Goal: Task Accomplishment & Management: Use online tool/utility

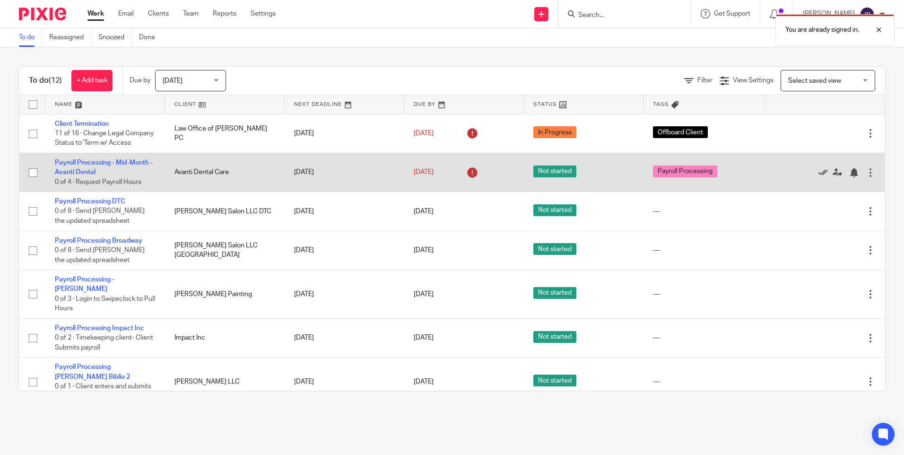
click at [514, 177] on icon at bounding box center [822, 172] width 9 height 9
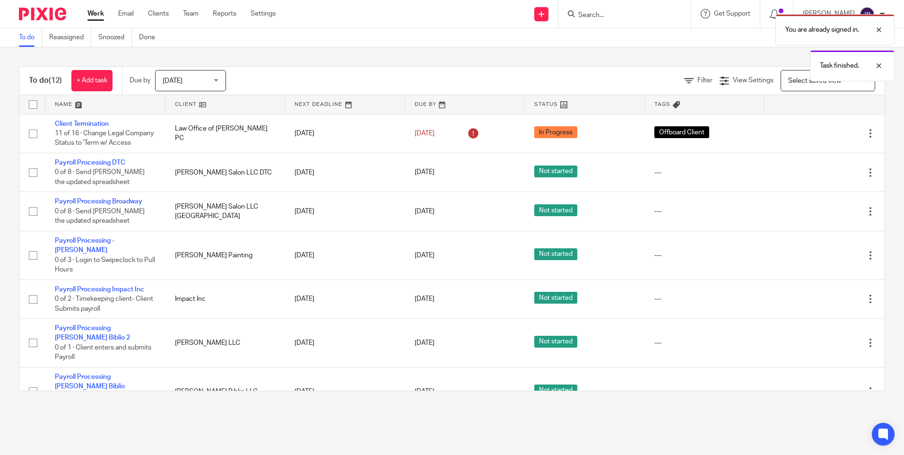
click at [514, 177] on icon at bounding box center [822, 172] width 9 height 9
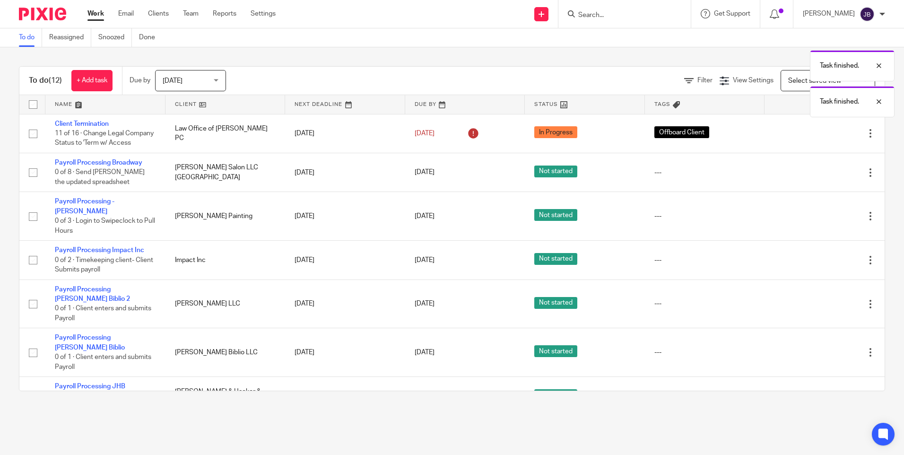
click at [514, 177] on icon at bounding box center [822, 172] width 9 height 9
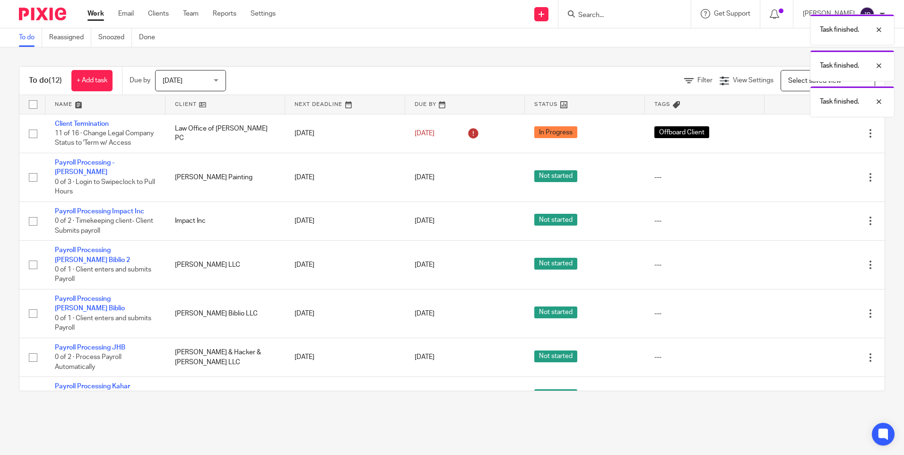
click at [514, 180] on div "Edit task Delete" at bounding box center [824, 177] width 101 height 24
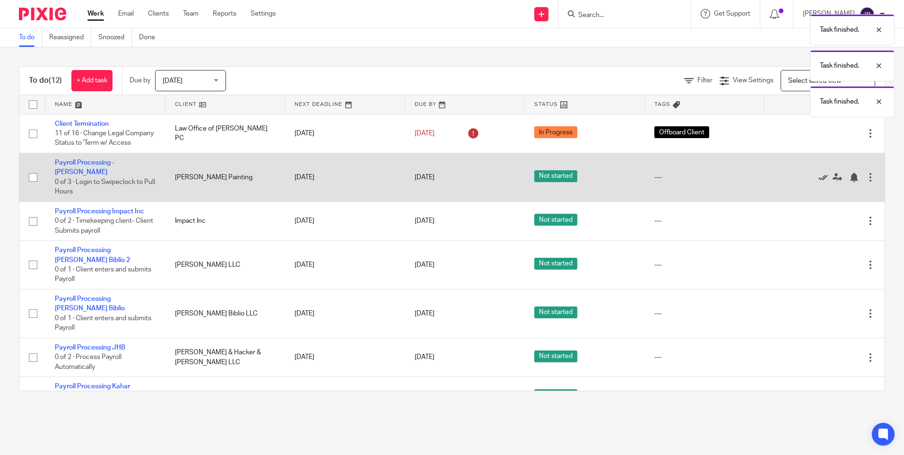
click at [514, 182] on icon at bounding box center [822, 177] width 9 height 9
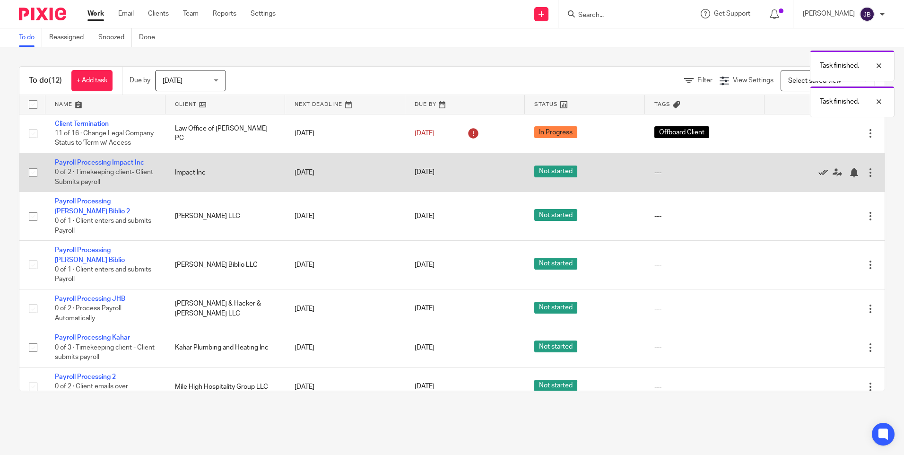
click at [514, 177] on icon at bounding box center [822, 172] width 9 height 9
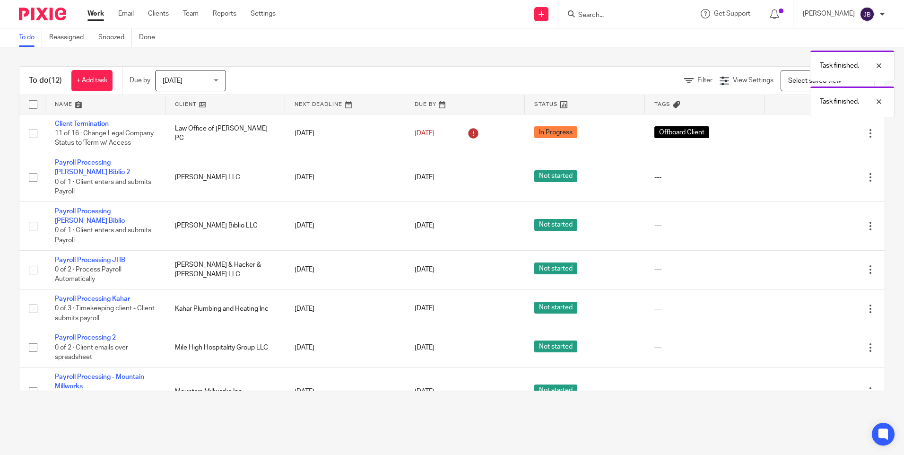
click at [514, 180] on icon at bounding box center [822, 177] width 9 height 9
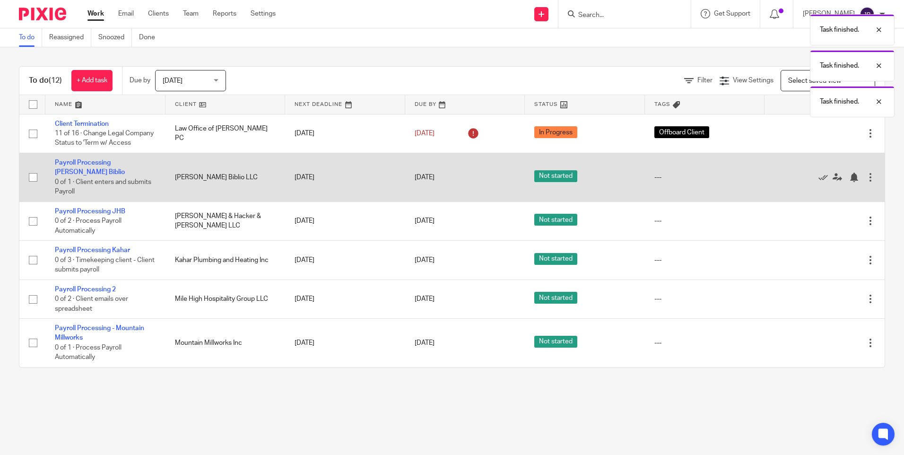
click at [514, 180] on div at bounding box center [820, 177] width 92 height 9
click at [514, 180] on icon at bounding box center [822, 177] width 9 height 9
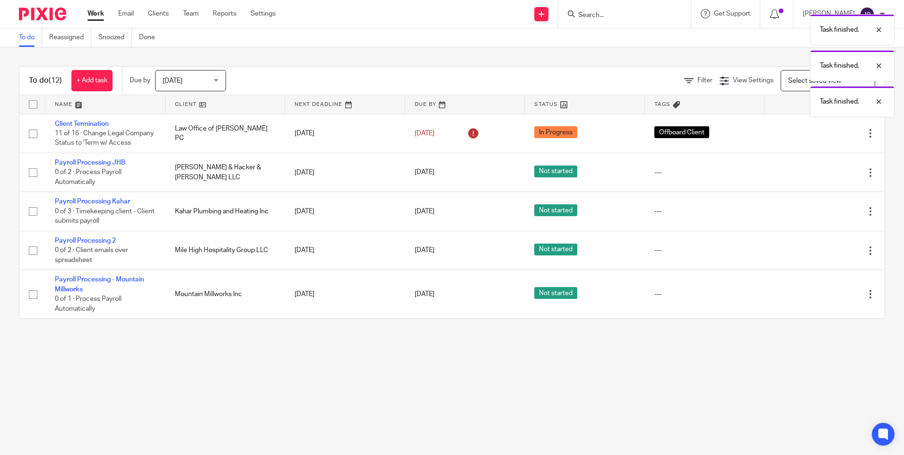
click at [514, 177] on icon at bounding box center [822, 172] width 9 height 9
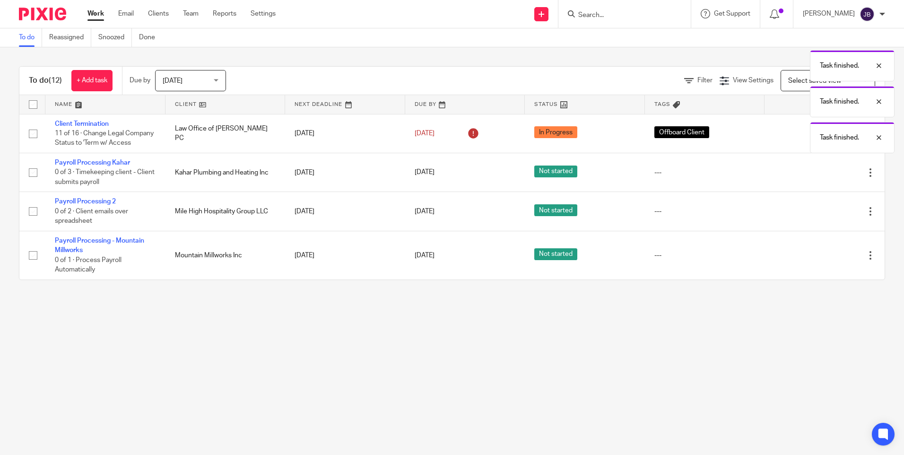
click at [514, 177] on icon at bounding box center [822, 172] width 9 height 9
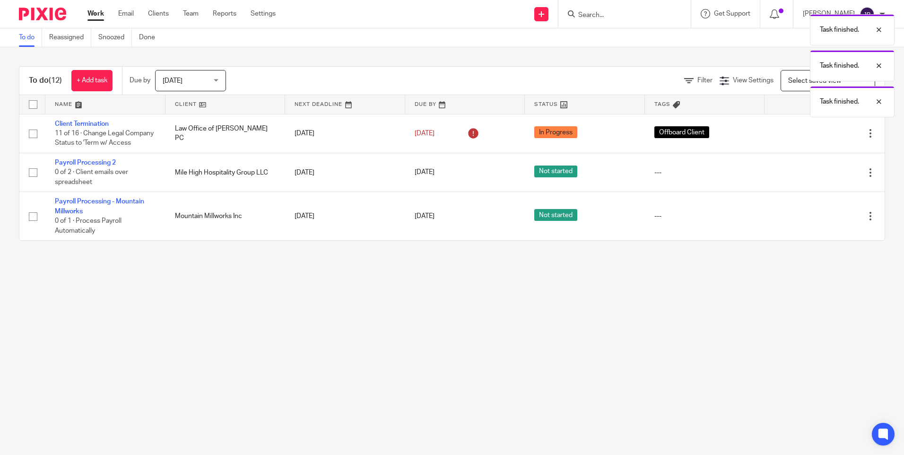
click at [514, 177] on icon at bounding box center [822, 172] width 9 height 9
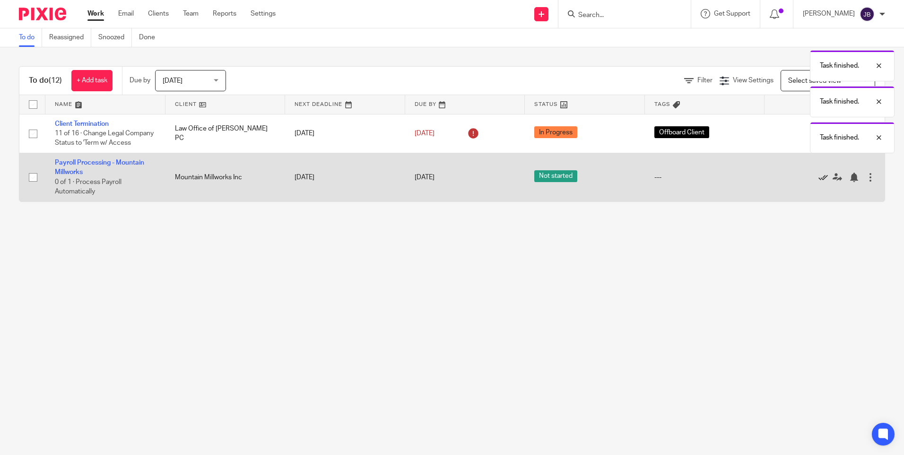
click at [514, 182] on icon at bounding box center [822, 177] width 9 height 9
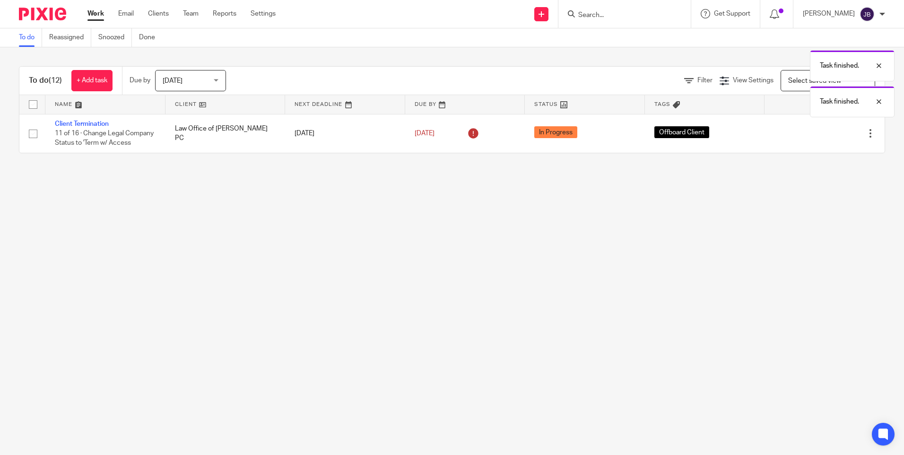
click at [514, 22] on div "Task finished. Task finished. Task finished." at bounding box center [673, 63] width 442 height 108
click at [514, 12] on div "Task finished. Task finished." at bounding box center [673, 45] width 442 height 72
click at [514, 12] on input "Search" at bounding box center [619, 15] width 85 height 9
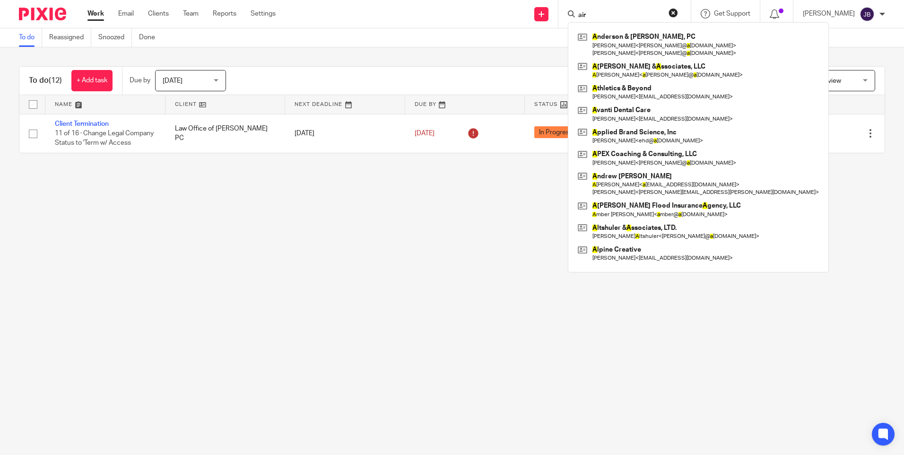
type input "air"
click button "submit" at bounding box center [0, 0] width 0 height 0
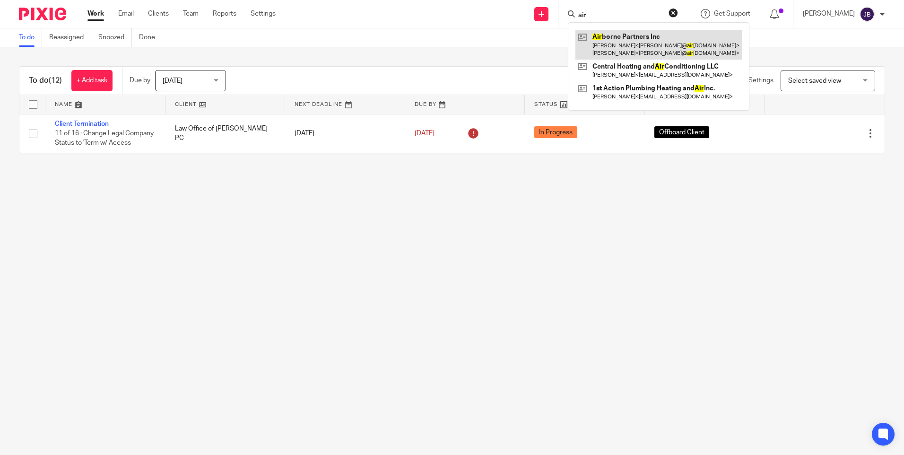
click at [514, 37] on link at bounding box center [658, 44] width 166 height 29
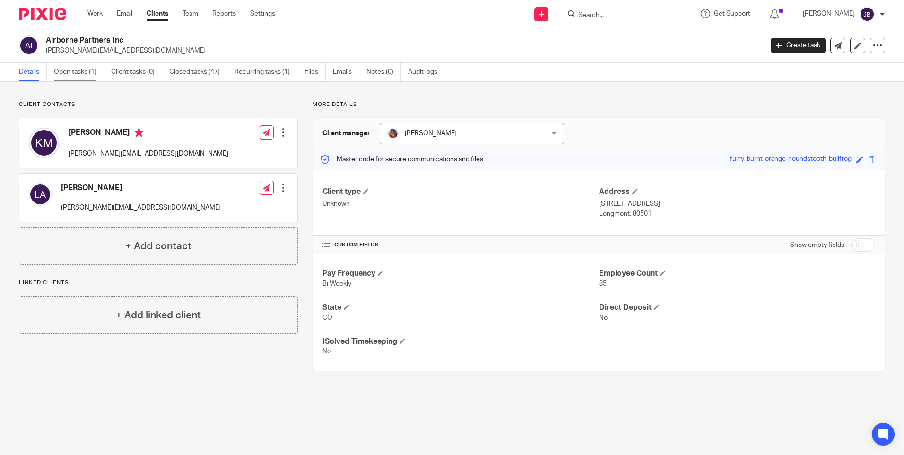
click at [82, 78] on link "Open tasks (1)" at bounding box center [79, 72] width 50 height 18
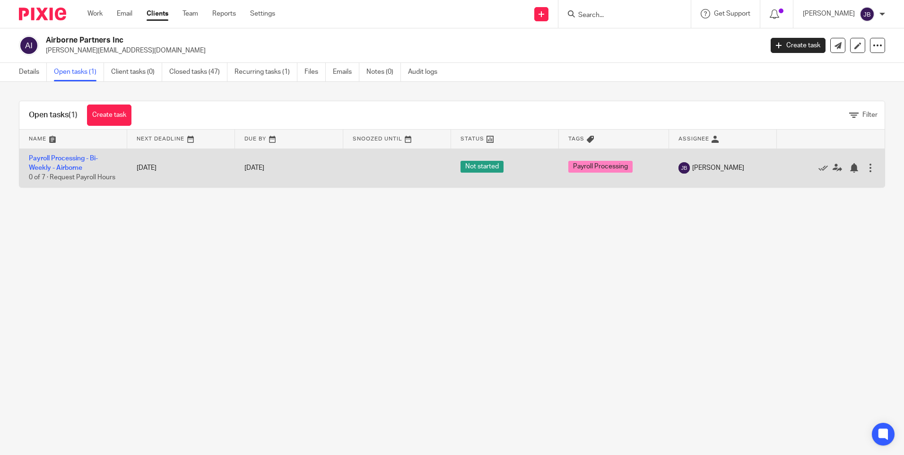
click at [61, 154] on td "Payroll Processing - Bi-Weekly - Airborne 0 of 7 · Request Payroll Hours" at bounding box center [73, 167] width 108 height 39
click at [62, 167] on link "Payroll Processing - Bi-Weekly - Airborne" at bounding box center [63, 163] width 69 height 16
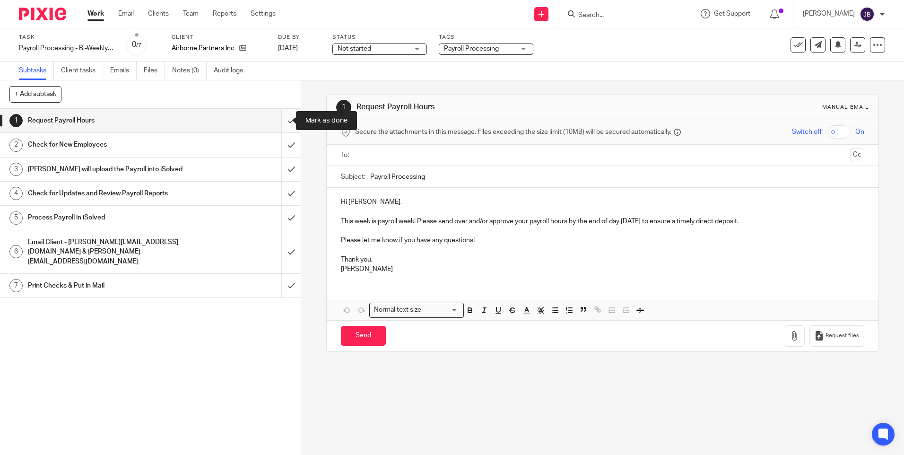
click at [284, 119] on input "submit" at bounding box center [150, 121] width 301 height 24
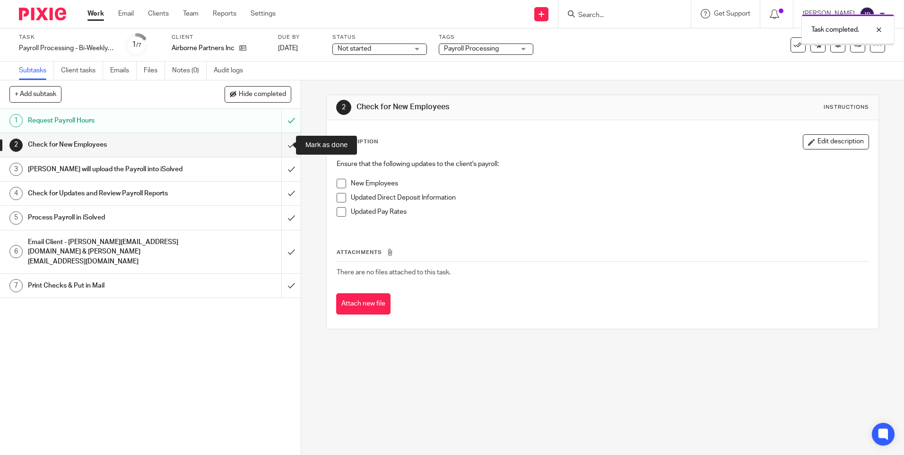
click at [283, 145] on input "submit" at bounding box center [150, 145] width 301 height 24
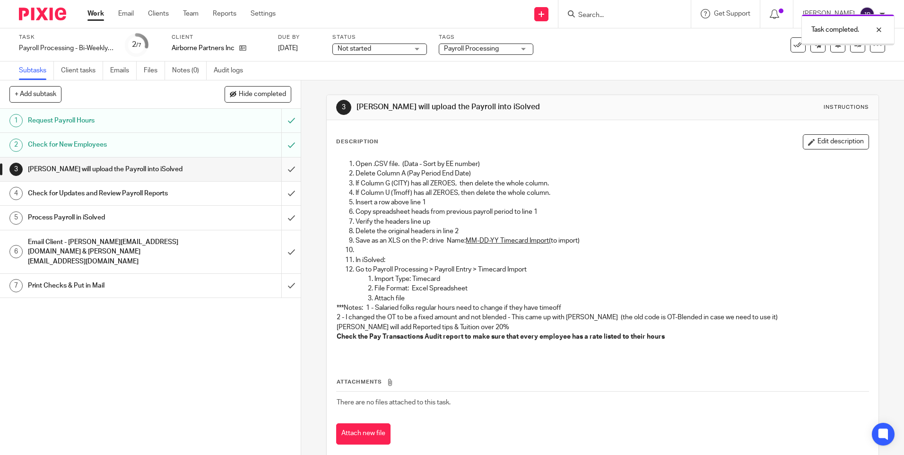
click at [282, 171] on input "submit" at bounding box center [150, 169] width 301 height 24
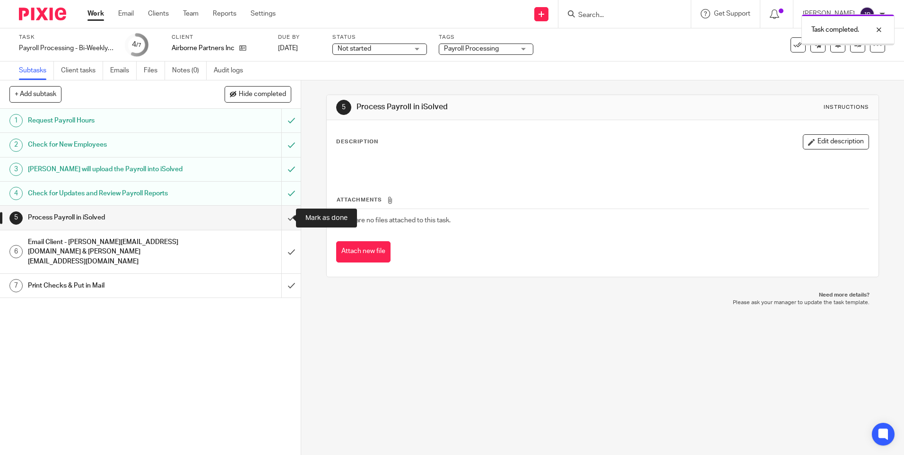
click at [280, 216] on input "submit" at bounding box center [150, 218] width 301 height 24
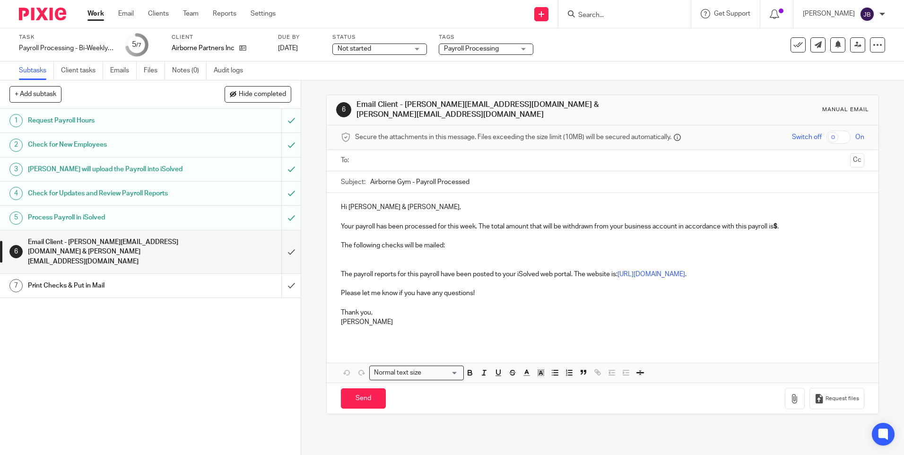
click at [375, 163] on div at bounding box center [602, 160] width 493 height 21
click at [378, 158] on input "text" at bounding box center [601, 160] width 487 height 11
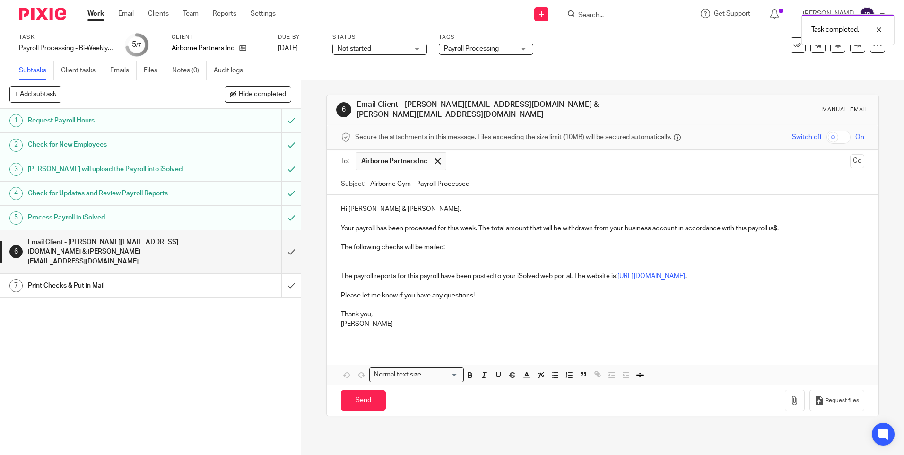
click at [469, 152] on input "text" at bounding box center [648, 161] width 395 height 18
click at [405, 252] on p at bounding box center [602, 256] width 523 height 9
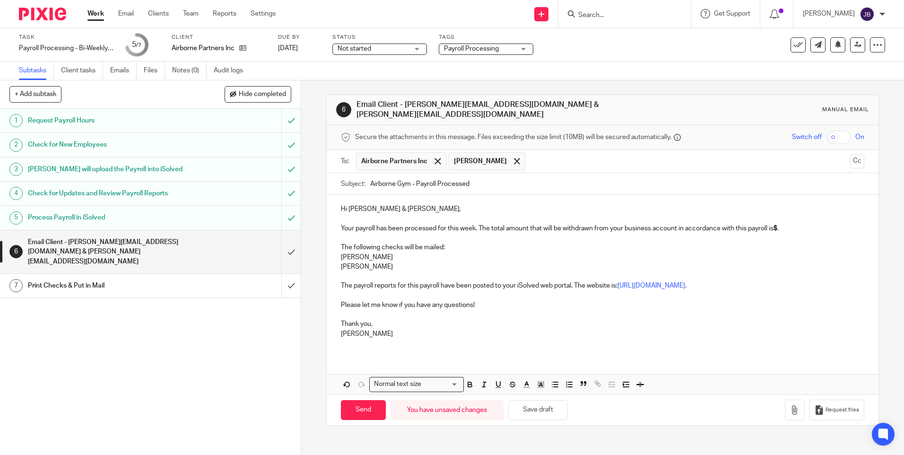
click at [780, 222] on p "Your payroll has been processed for this week. The total amount that will be wi…" at bounding box center [602, 223] width 523 height 19
click at [367, 400] on input "Send" at bounding box center [363, 410] width 45 height 20
type input "Sent"
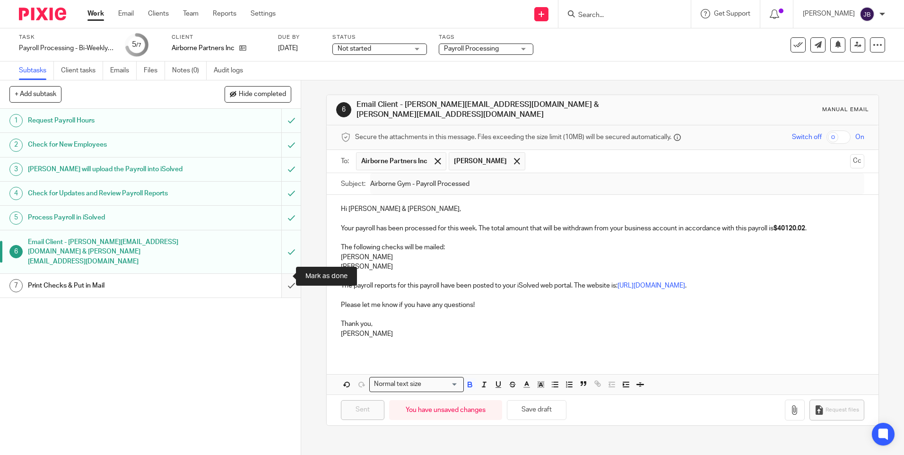
click at [279, 276] on input "submit" at bounding box center [150, 286] width 301 height 24
